Goal: Information Seeking & Learning: Learn about a topic

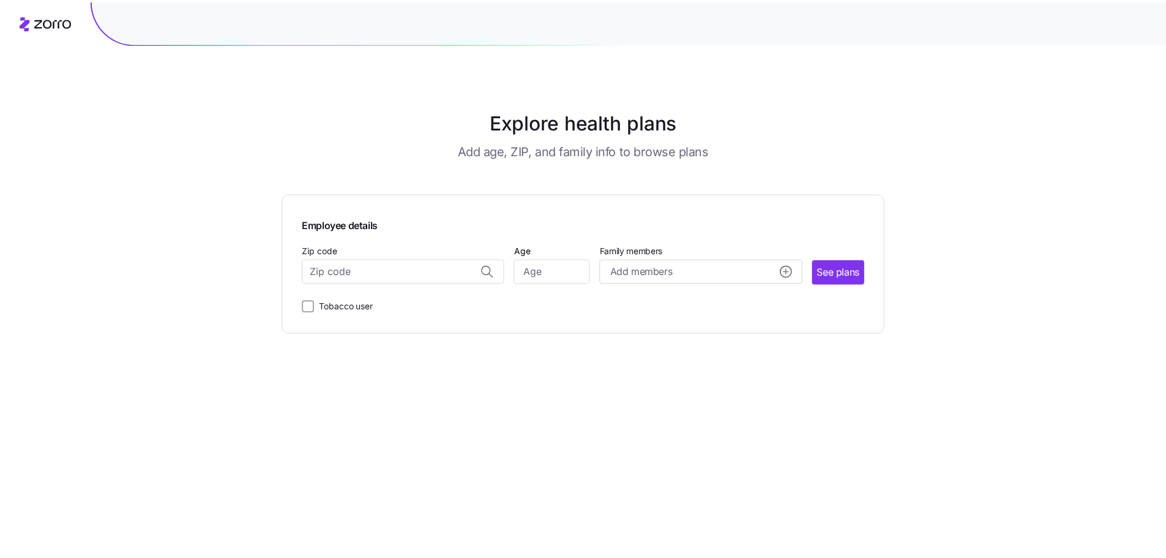
scroll to position [5578, 0]
click at [396, 275] on input "Zip code" at bounding box center [406, 271] width 204 height 24
click at [463, 271] on input "Zip code" at bounding box center [406, 271] width 204 height 24
click at [979, 252] on div "Explore health plans Add age, ZIP, and family info to browse plans Employee det…" at bounding box center [587, 279] width 1175 height 558
click at [329, 269] on input "Zip code" at bounding box center [406, 271] width 204 height 24
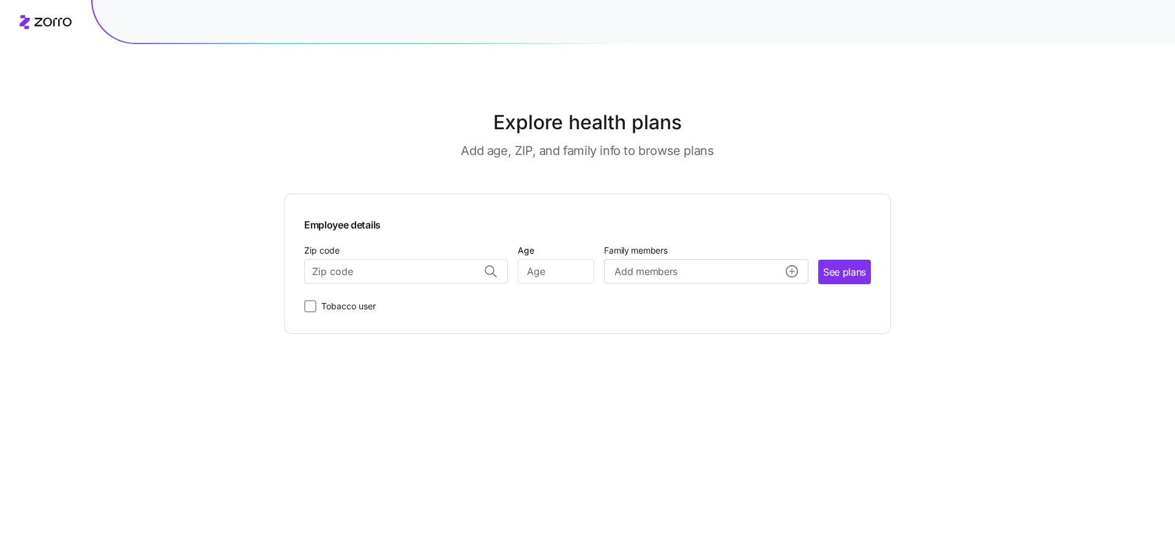
click at [1060, 182] on div "Explore health plans Add age, ZIP, and family info to browse plans Employee det…" at bounding box center [587, 279] width 1175 height 558
click at [463, 277] on input "Zip code" at bounding box center [406, 271] width 204 height 24
click at [469, 309] on span "37066, [GEOGRAPHIC_DATA], [GEOGRAPHIC_DATA]" at bounding box center [403, 303] width 171 height 15
type input "37066, [GEOGRAPHIC_DATA], [GEOGRAPHIC_DATA]"
click at [569, 269] on input "Age" at bounding box center [556, 271] width 77 height 24
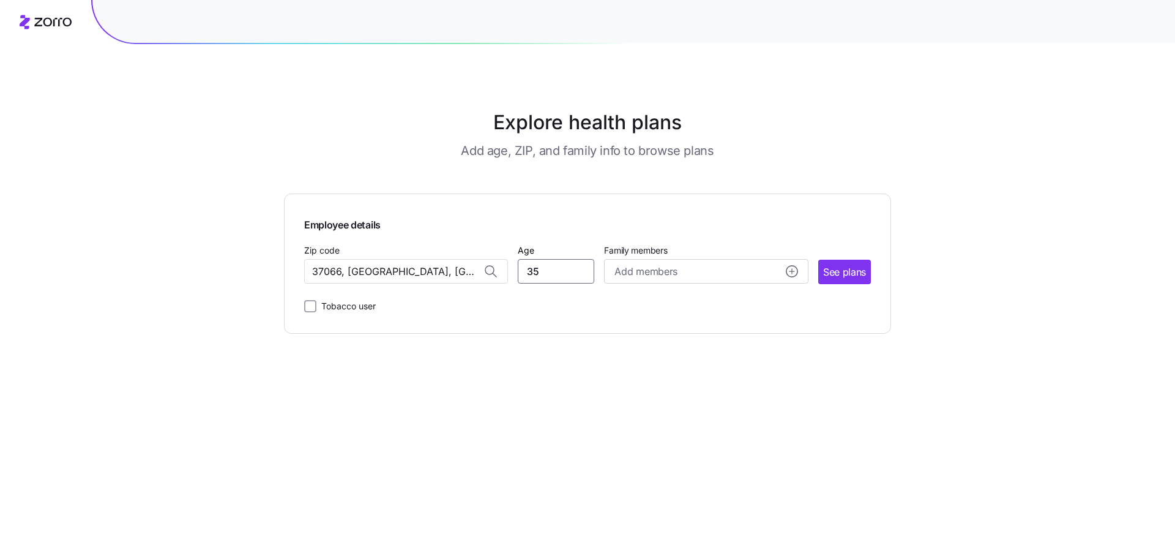
type input "35"
click at [802, 219] on div "Employee details" at bounding box center [587, 223] width 567 height 19
click at [834, 277] on span "See plans" at bounding box center [844, 271] width 43 height 15
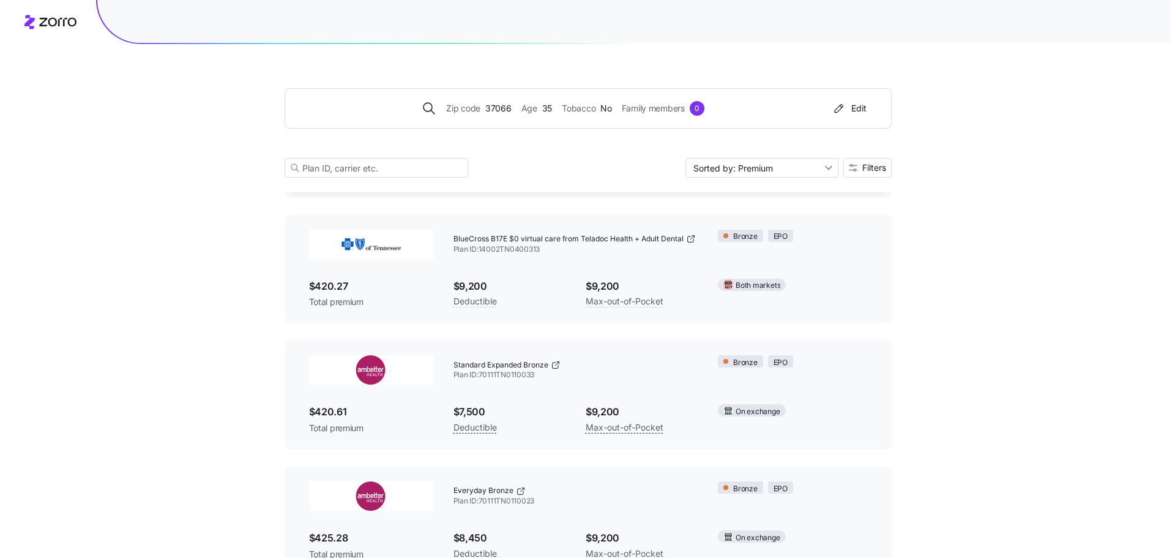
scroll to position [61, 0]
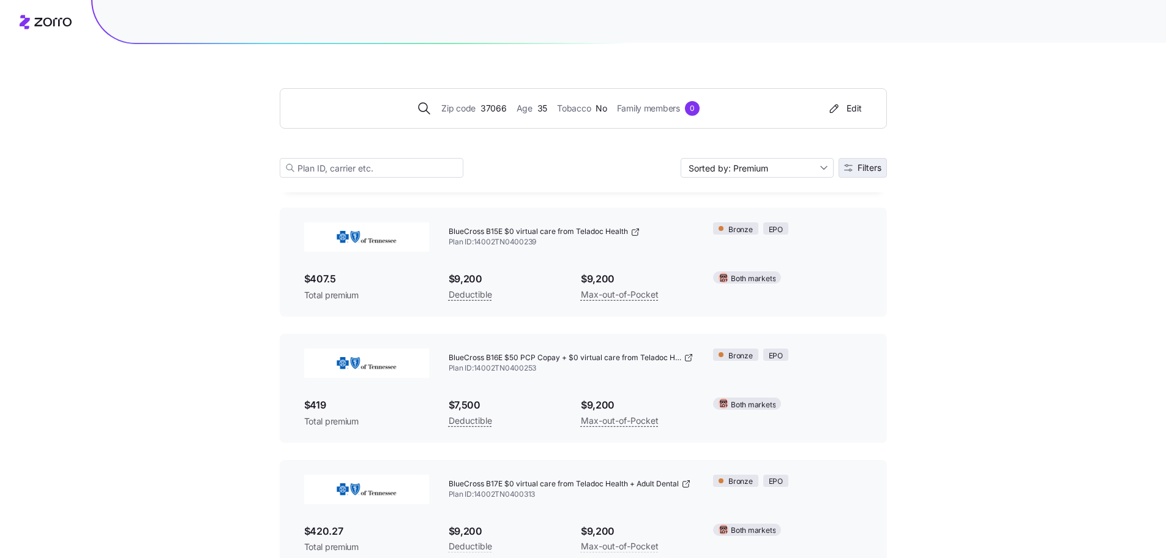
click at [867, 167] on span "Filters" at bounding box center [870, 167] width 24 height 9
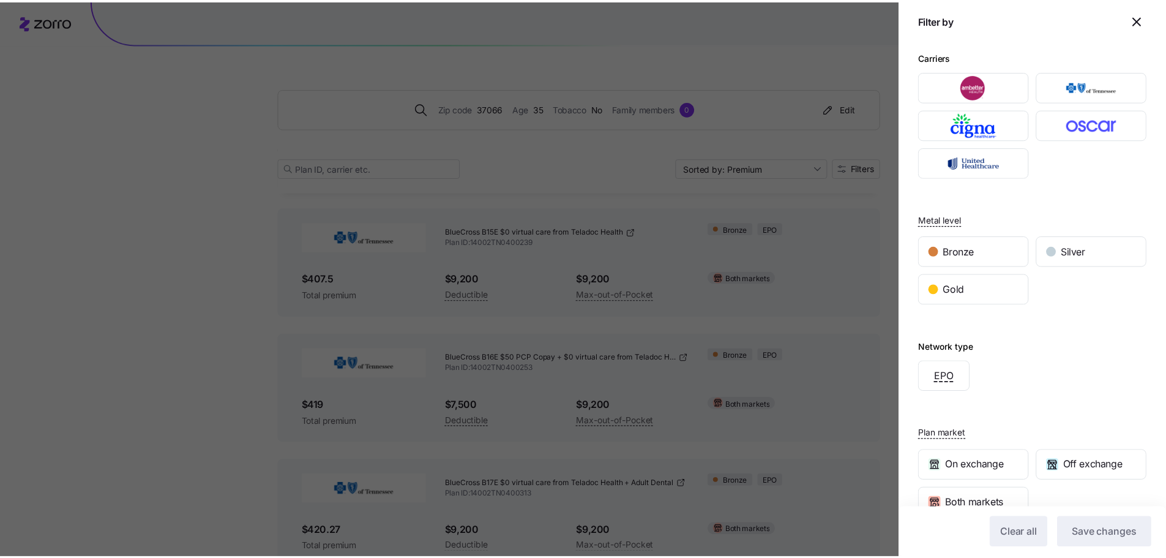
scroll to position [119, 0]
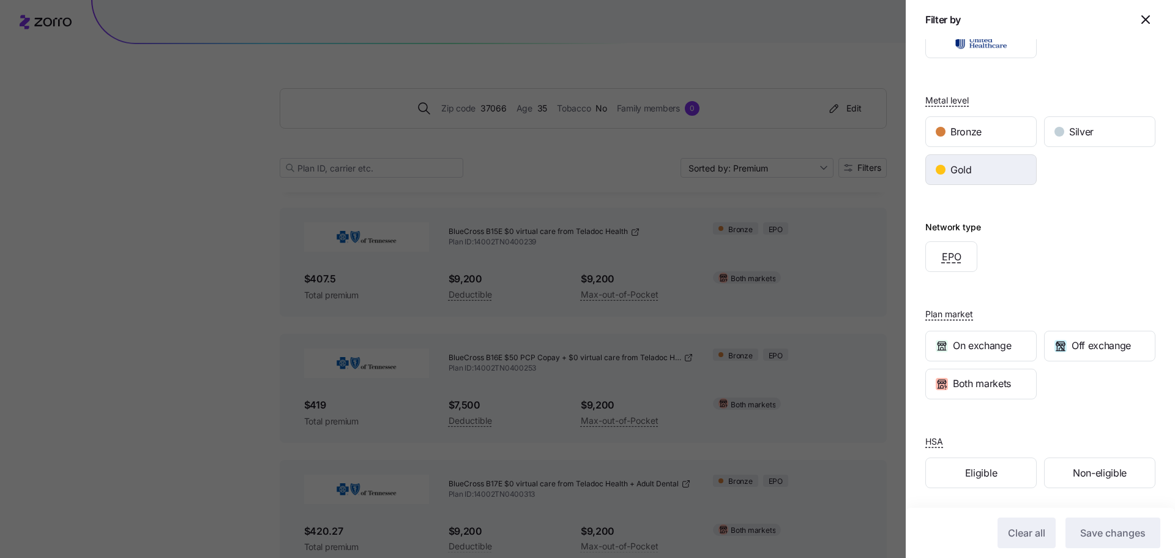
click at [975, 178] on div "Gold" at bounding box center [981, 169] width 110 height 29
click at [1114, 523] on button "Save changes" at bounding box center [1113, 532] width 95 height 31
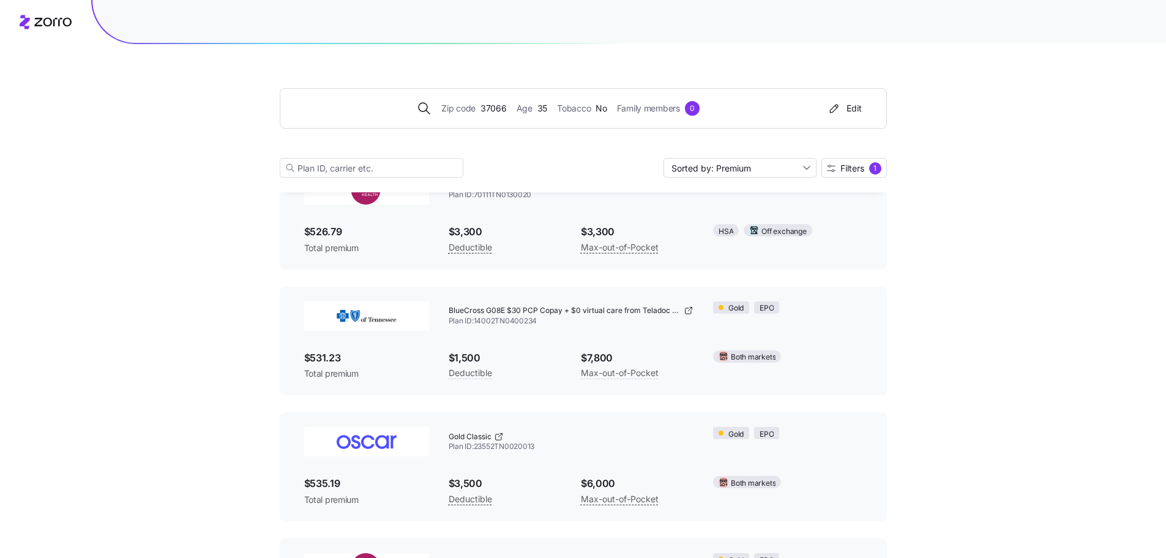
scroll to position [306, 0]
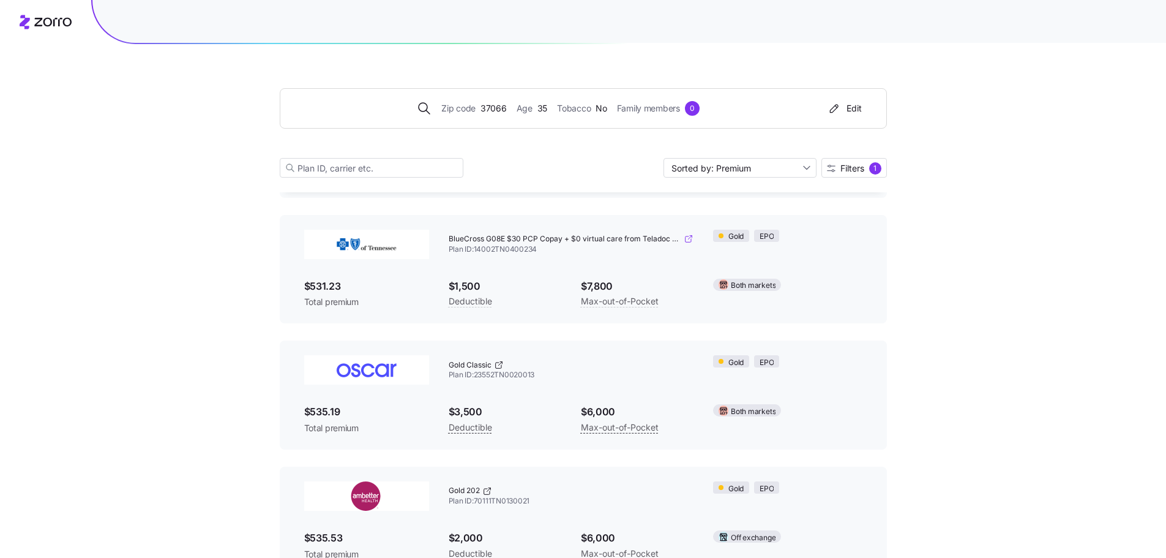
click at [691, 241] on icon at bounding box center [689, 239] width 10 height 10
click at [1014, 102] on div "Zip code 37066 Age [DEMOGRAPHIC_DATA] Tobacco No Family members 0 Edit Sorted b…" at bounding box center [583, 450] width 1166 height 1512
